Goal: Task Accomplishment & Management: Use online tool/utility

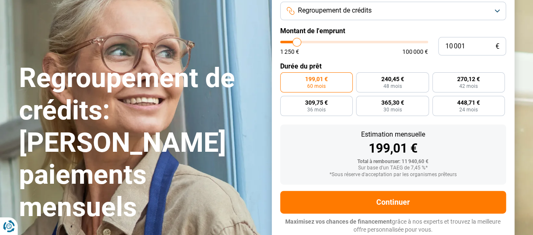
type input "9 750"
type input "9750"
type input "10 000"
type input "10000"
type input "10 500"
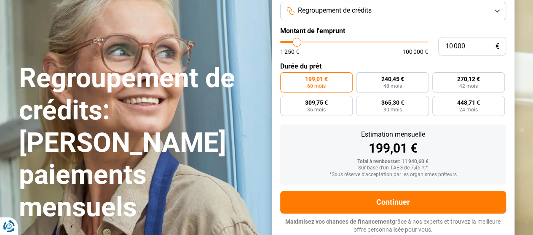
type input "10500"
type input "10 750"
type input "10750"
type input "11 000"
type input "11000"
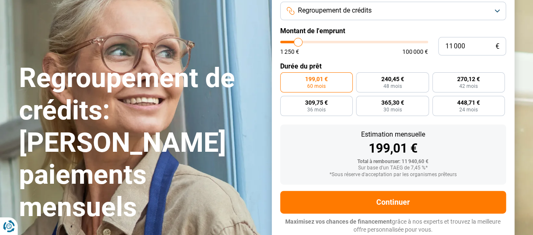
type input "11 250"
type input "11250"
type input "11 500"
type input "11500"
type input "12 000"
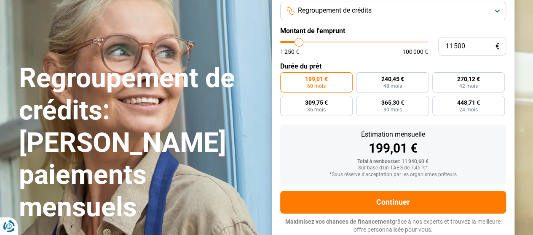
type input "12000"
type input "12 250"
type input "12250"
type input "12 500"
type input "12500"
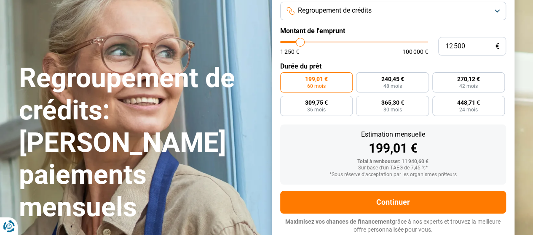
type input "12 750"
type input "12750"
type input "13 000"
type input "13000"
type input "13 500"
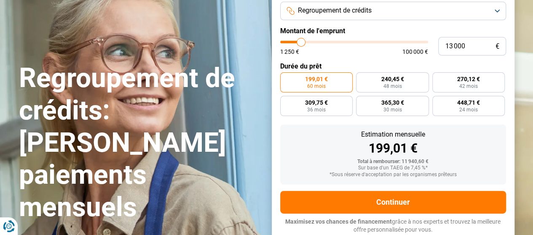
type input "13500"
type input "13 750"
type input "13750"
type input "14 000"
type input "14000"
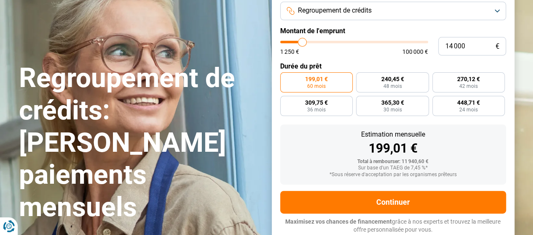
type input "14 250"
type input "14250"
type input "14 500"
type input "14500"
type input "14 750"
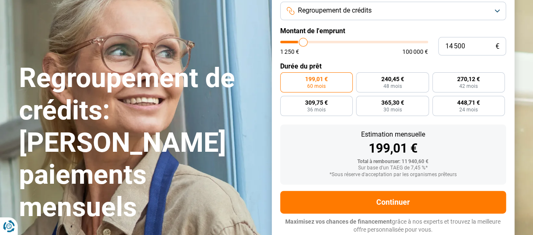
type input "14750"
type input "15 000"
type input "15000"
type input "15 250"
type input "15250"
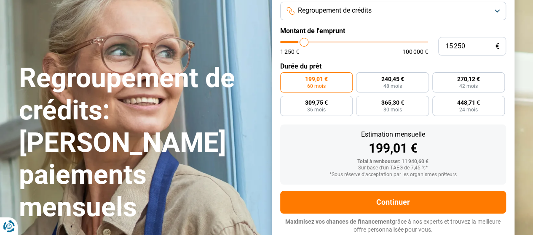
type input "15 500"
type input "15500"
type input "15 750"
type input "15750"
type input "16 000"
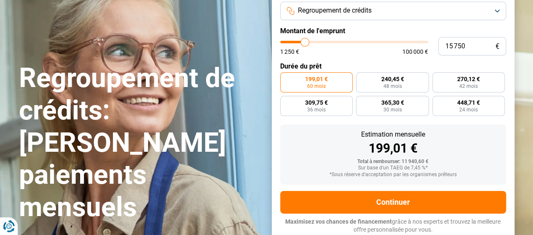
type input "16000"
type input "16 250"
type input "16250"
type input "17 000"
type input "17000"
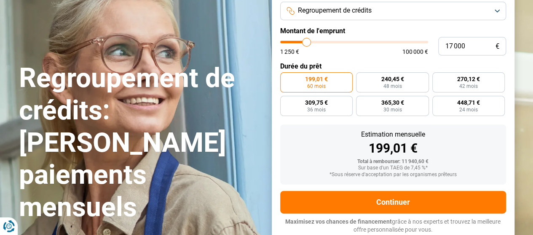
type input "17 250"
type input "17250"
type input "17 500"
type input "17500"
type input "17 750"
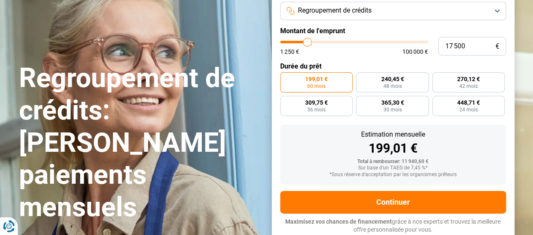
type input "17750"
type input "18 000"
type input "18000"
type input "18 250"
type input "18250"
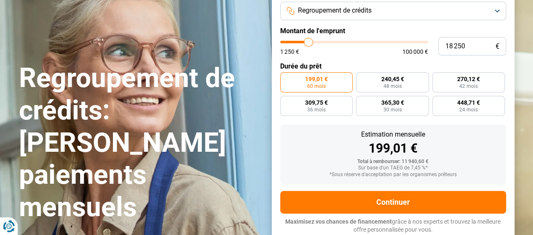
type input "18 500"
type input "18500"
type input "18 750"
type input "18750"
type input "19 250"
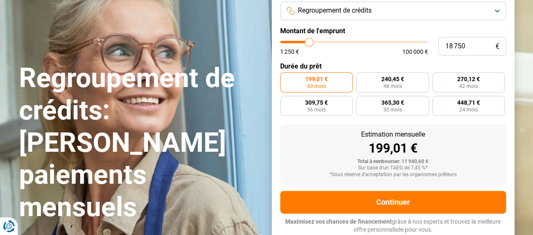
type input "19250"
type input "19 500"
type input "19500"
type input "19 750"
type input "19750"
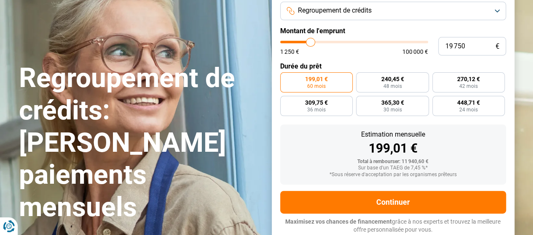
type input "20 000"
type input "20000"
type input "20 250"
type input "20250"
type input "20 500"
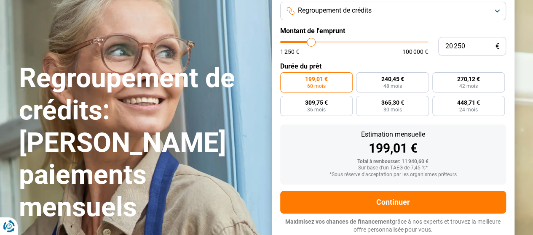
type input "20500"
type input "20 750"
type input "20750"
type input "21 000"
type input "21000"
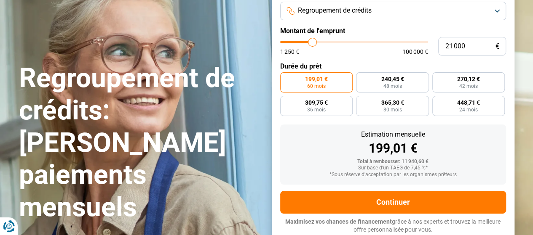
type input "20 750"
type input "20750"
type input "20 500"
type input "20500"
type input "20 250"
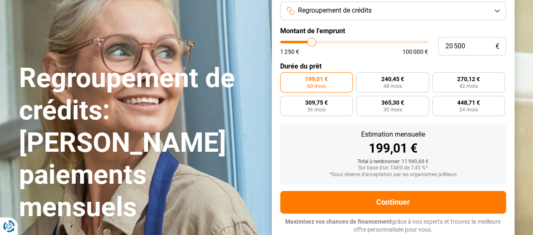
type input "20250"
type input "20 000"
type input "20000"
type input "19 750"
type input "19750"
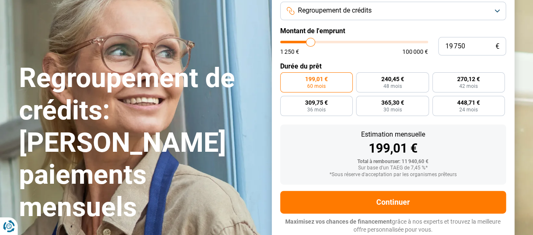
type input "19 500"
type input "19500"
type input "19 750"
type input "19750"
type input "20 000"
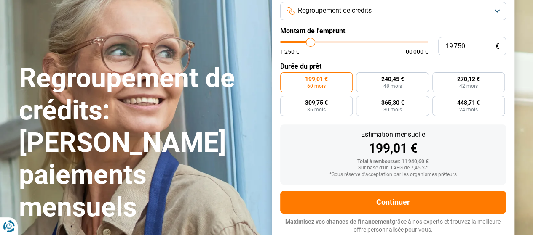
type input "20000"
type input "20 250"
type input "20250"
type input "20 500"
type input "20500"
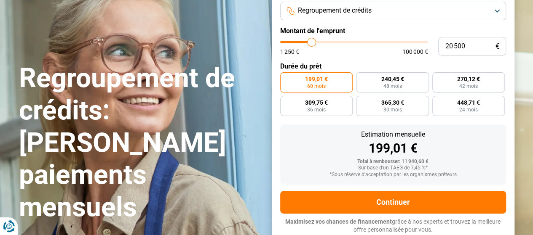
type input "20 750"
type input "20750"
type input "20 500"
type input "20500"
type input "20 250"
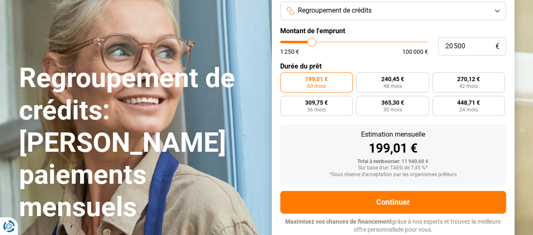
type input "20250"
type input "20 000"
drag, startPoint x: 296, startPoint y: 43, endPoint x: 311, endPoint y: 44, distance: 15.3
type input "20000"
click at [311, 43] on input "range" at bounding box center [354, 42] width 148 height 3
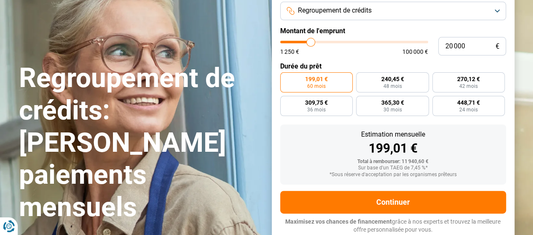
radio input "false"
